Goal: Task Accomplishment & Management: Use online tool/utility

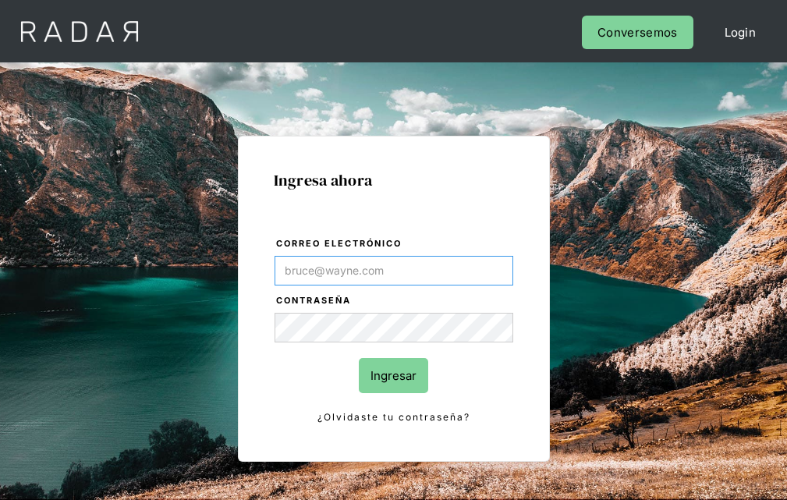
type input "[EMAIL_ADDRESS][PERSON_NAME][DOMAIN_NAME]"
click at [393, 375] on input "Ingresar" at bounding box center [393, 375] width 69 height 35
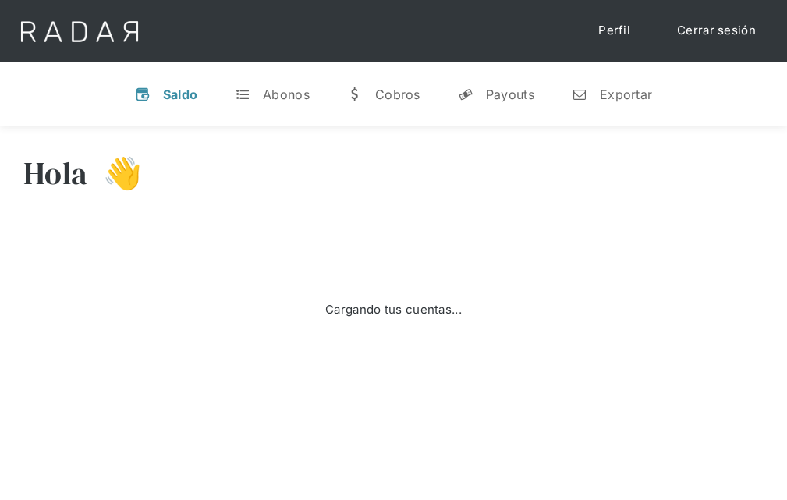
select select "prontopaga"
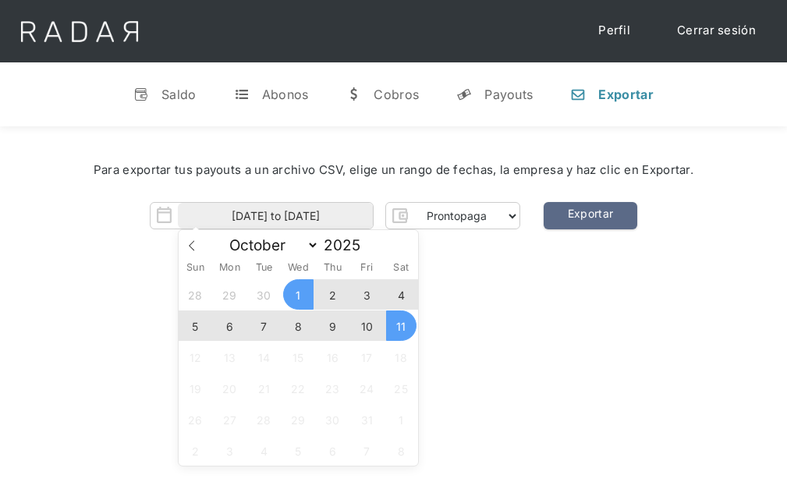
click at [366, 326] on span "10" at bounding box center [367, 325] width 30 height 30
type input "[DATE]"
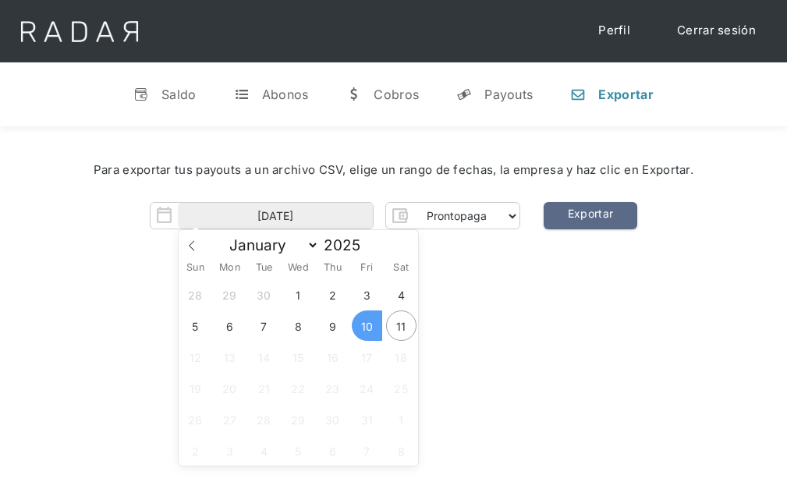
click at [366, 326] on span "10" at bounding box center [367, 325] width 30 height 30
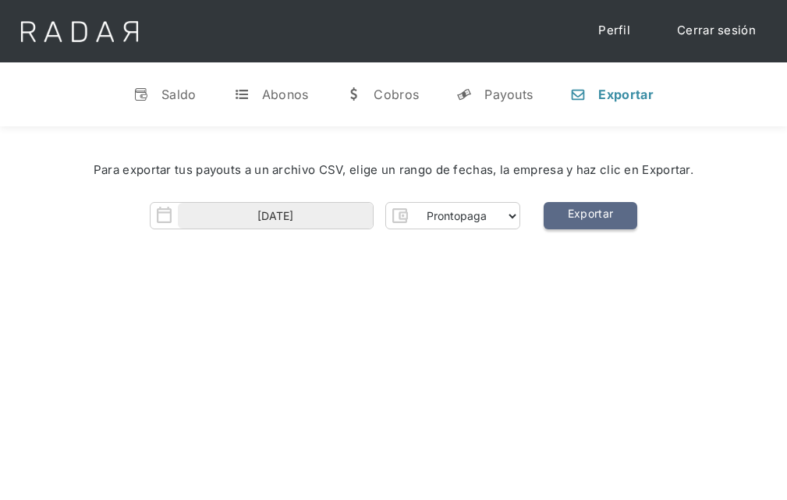
click at [589, 216] on link "Exportar" at bounding box center [590, 215] width 94 height 27
